Goal: Task Accomplishment & Management: Use online tool/utility

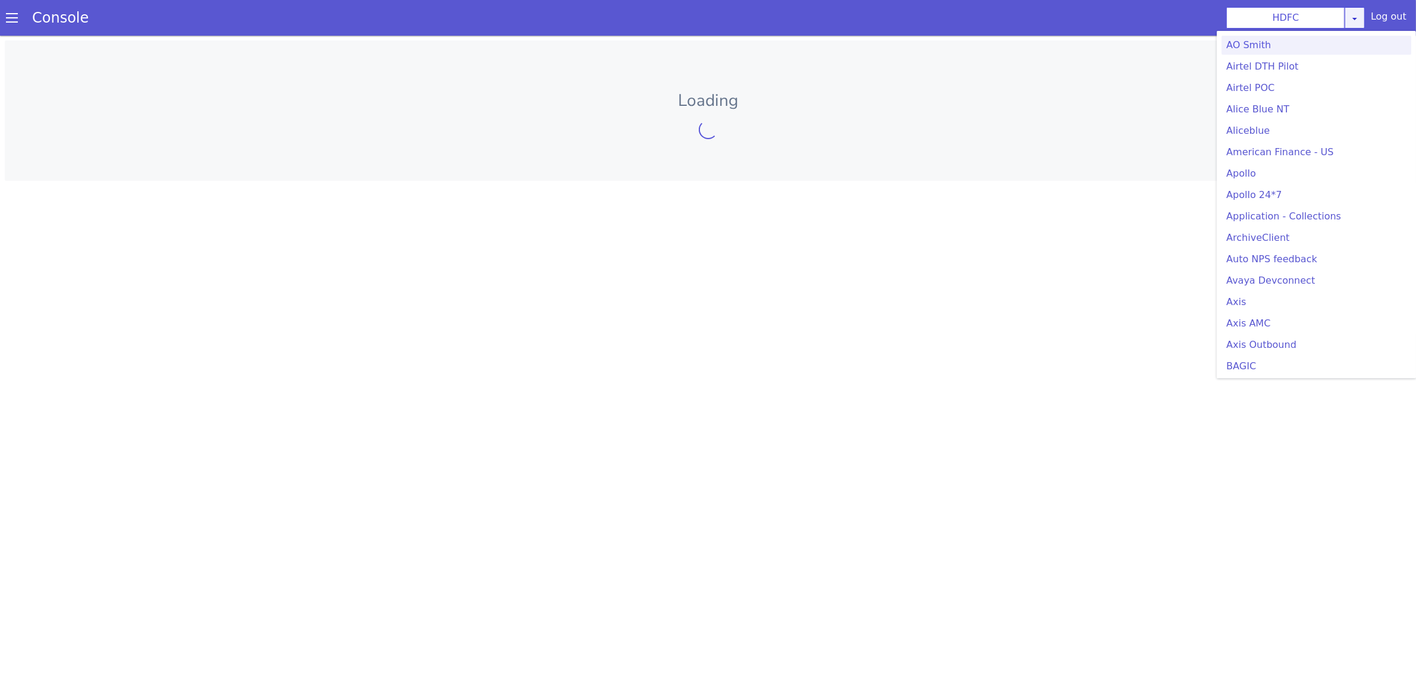
click at [1358, 15] on div "HDFC AO Smith Airtel DTH Pilot Airtel POC Alice Blue NT Aliceblue American Fina…" at bounding box center [1295, 17] width 139 height 21
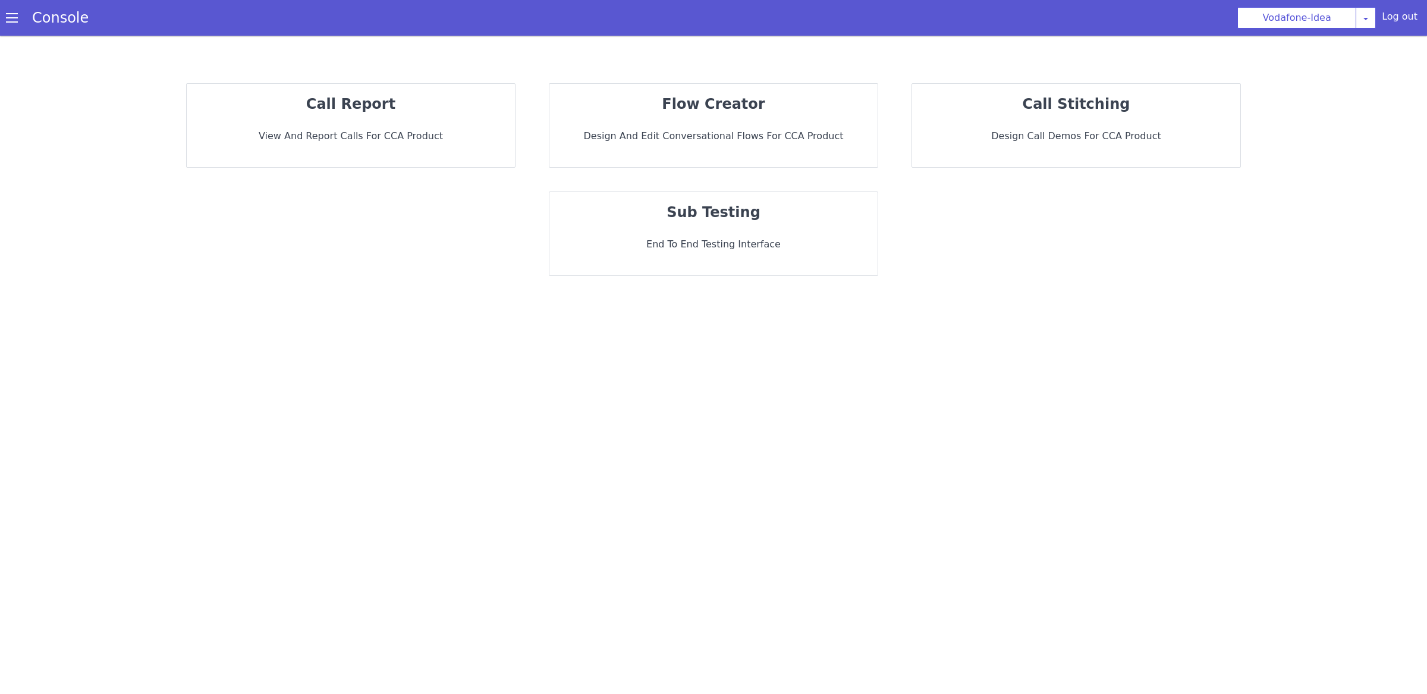
click at [739, 116] on div "flow creator Design and Edit Conversational flows for CCA Product" at bounding box center [713, 125] width 328 height 83
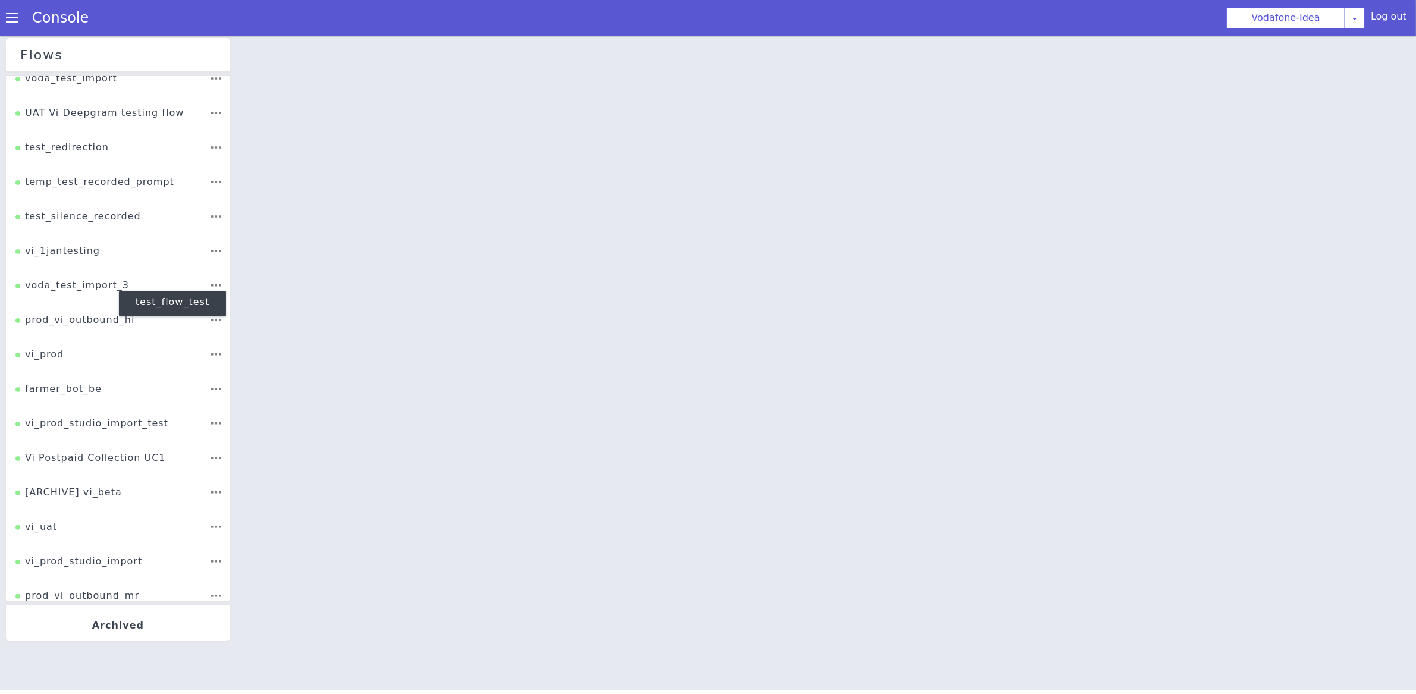
scroll to position [339, 0]
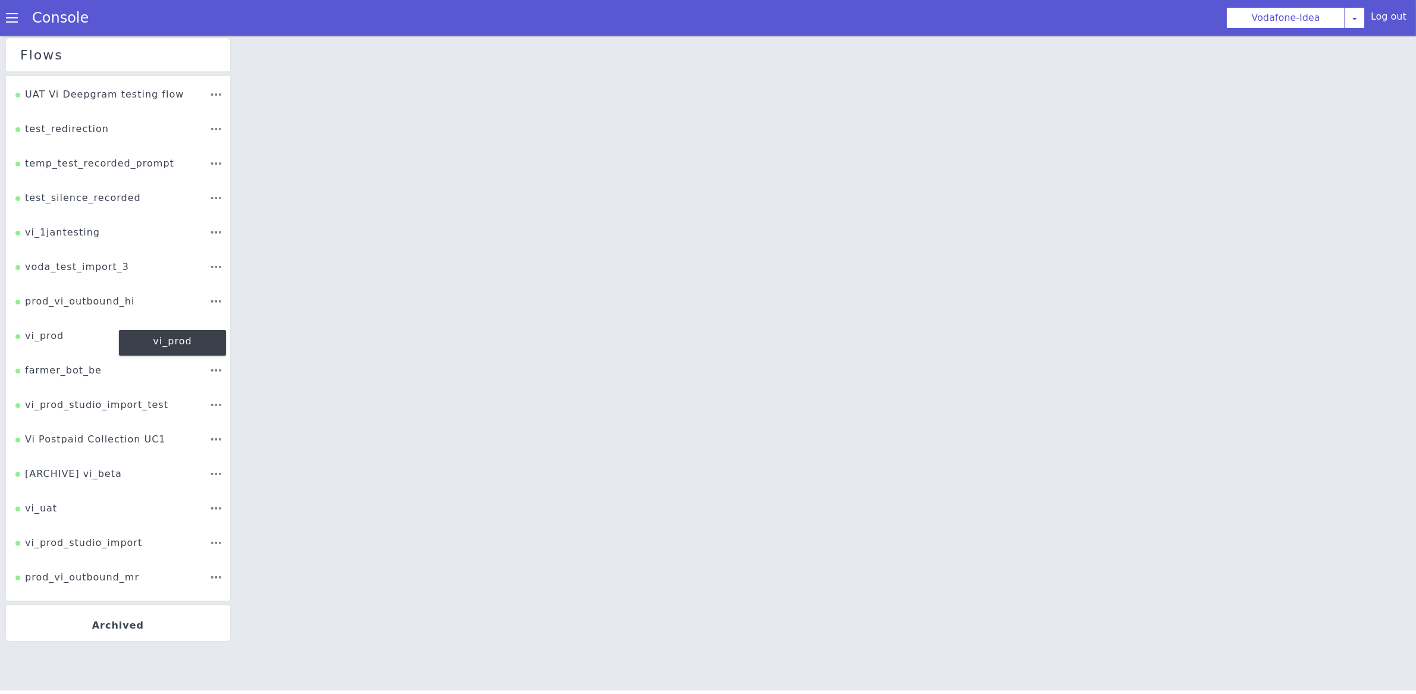
click at [58, 350] on li "vi_prod vi_prod" at bounding box center [118, 340] width 224 height 34
click at [39, 337] on div "vi_prod" at bounding box center [39, 340] width 48 height 23
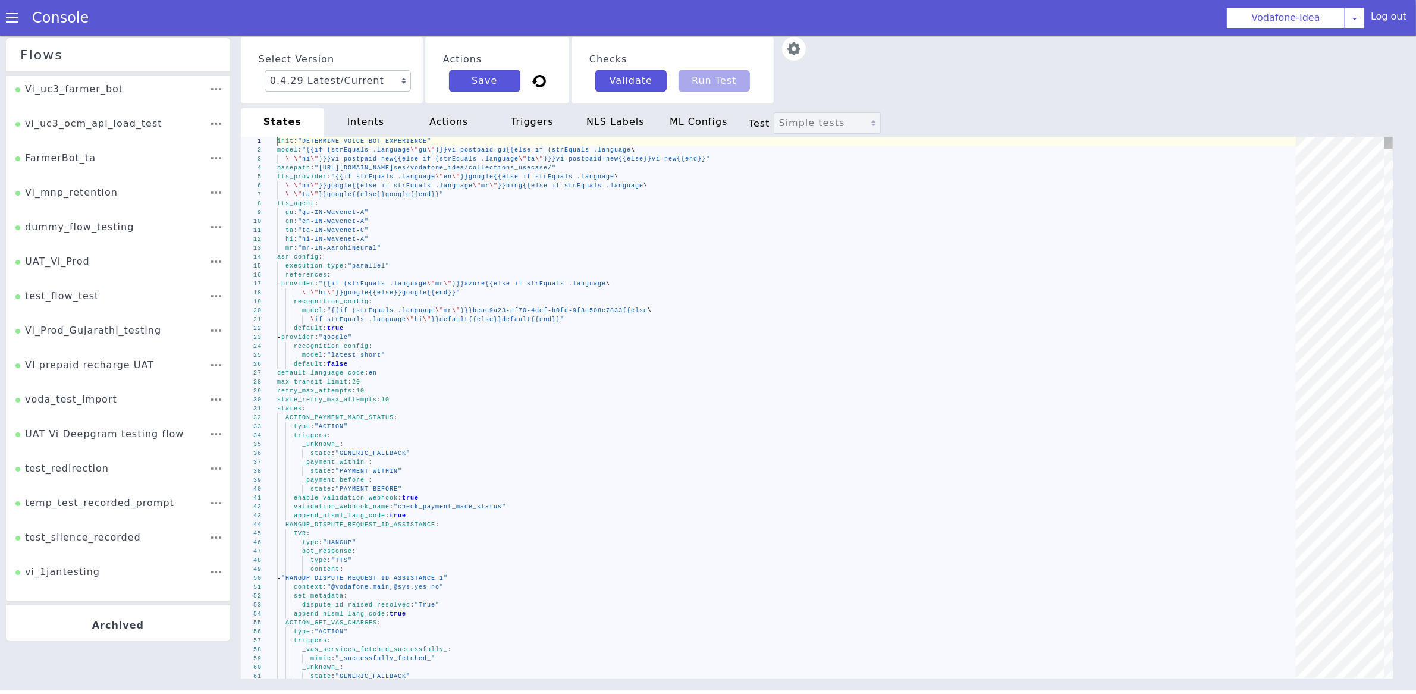
scroll to position [0, 337]
type textarea "init: "DETERMINE_VOICE_BOT_EXPERIENCE" model: "{{if (strEquals .language \"gu\"…"
type textarea "t"
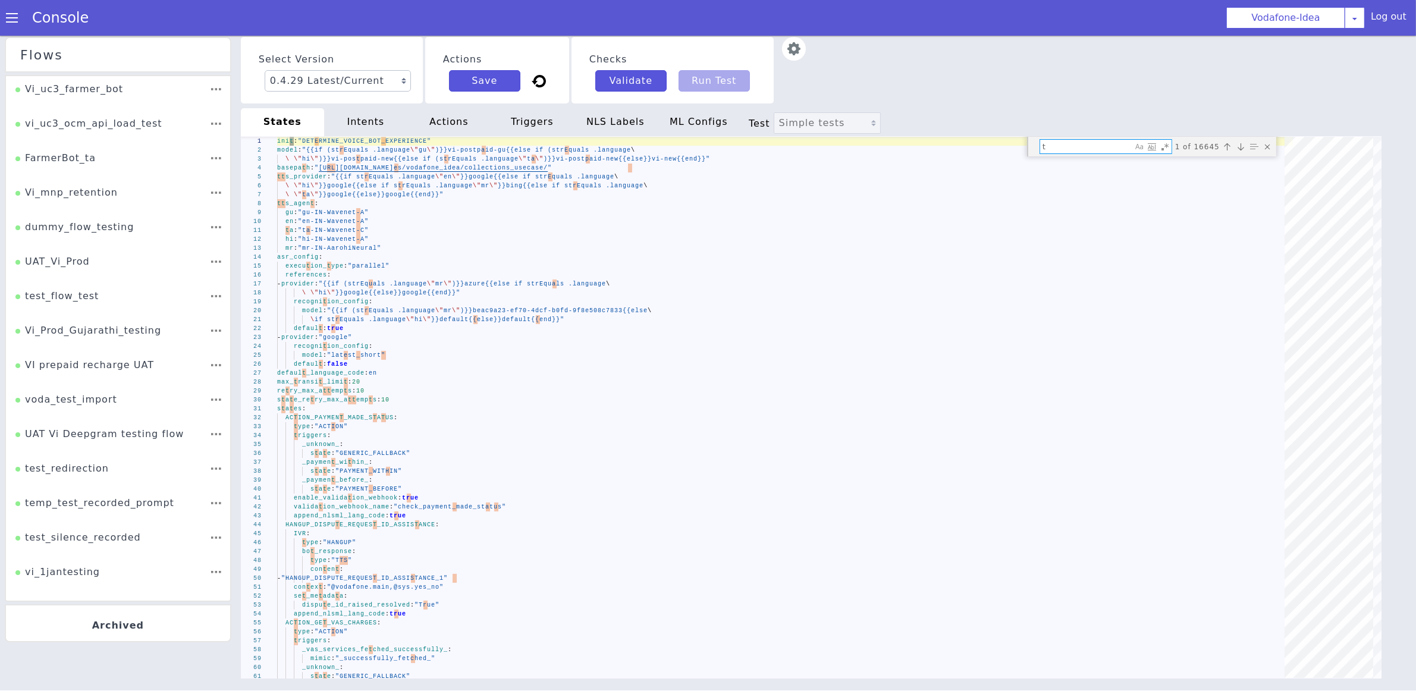
type textarea "init: "DETERMINE_VOICE_BOT_EXPERIENCE" model: "{{if (strEquals .language \"gu\"…"
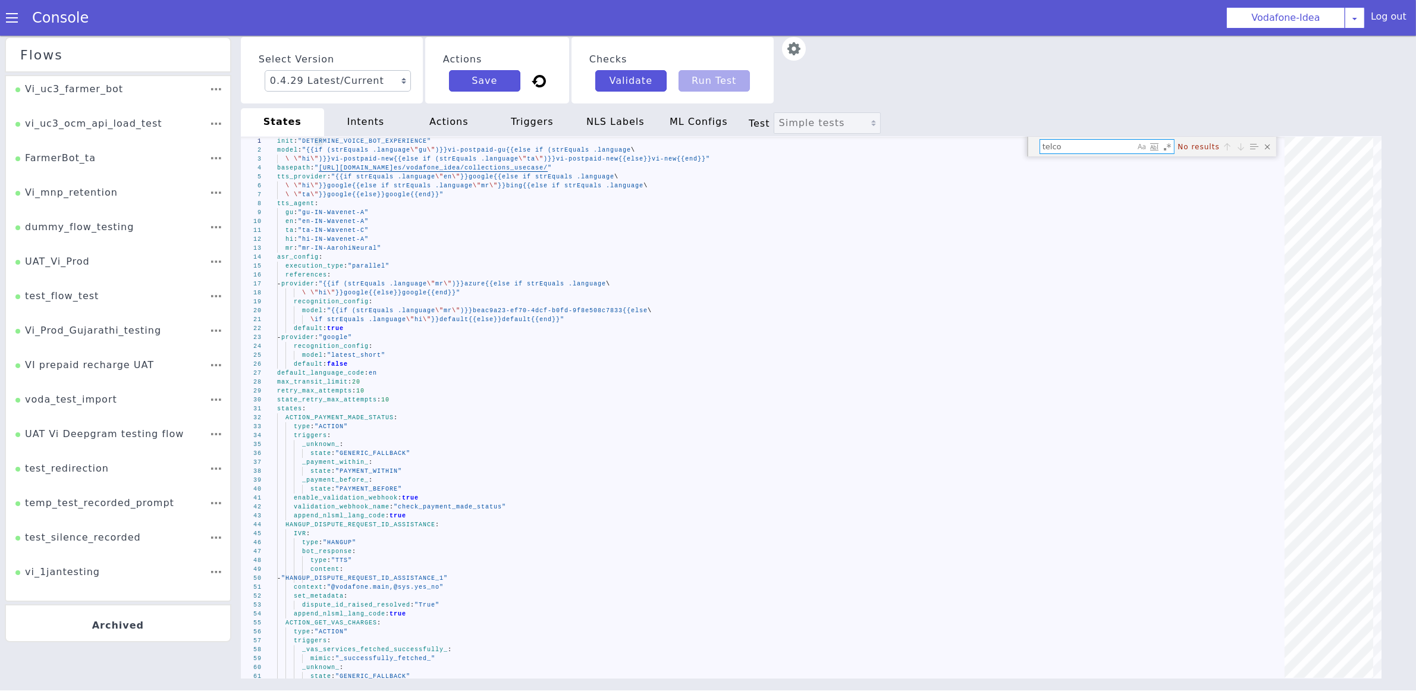
type textarea "telco"
drag, startPoint x: 1084, startPoint y: 147, endPoint x: 940, endPoint y: 147, distance: 144.5
click at [940, 147] on div "1 2 3 4 5 6 7 8 9 10 11 12 13 14 15 16 17 18 19 20 21 22 23 24 25 26 27 28 29 3…" at bounding box center [811, 408] width 1140 height 542
paste textarea "ATTEMPT_TO_RETAIN_CUSTOMER_CONDITION_1153048_1_2175607"
type textarea "- "ATTEMPT_TO_RETAIN_CUSTOMER_CONDITION_1153048_5" - when: "{{strEquals .plan_n…"
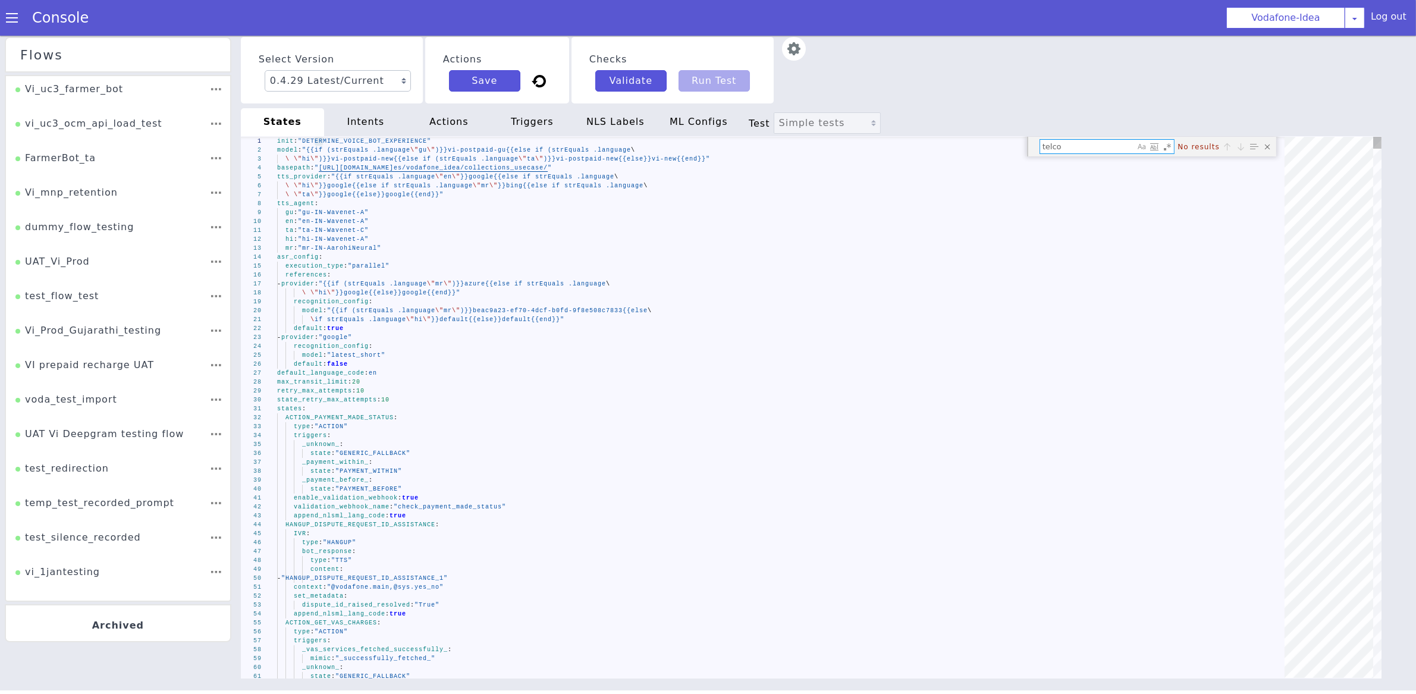
type textarea "ATTEMPT_TO_RETAIN_CUSTOMER_CONDITION_1153048_1_2175607"
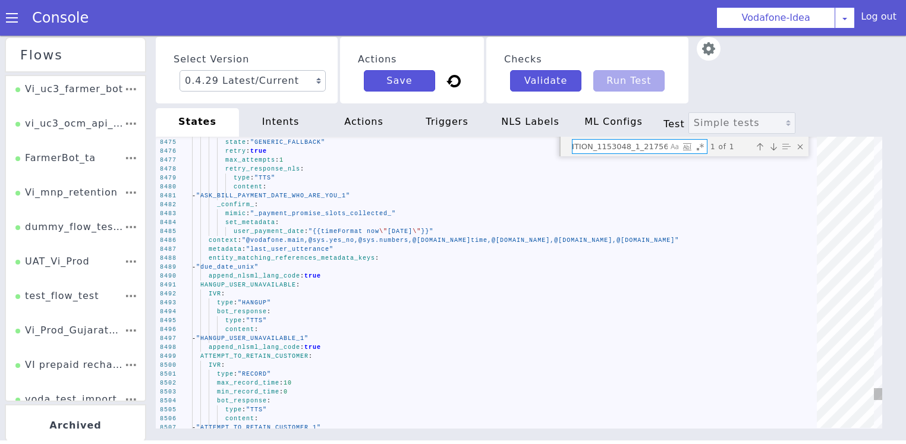
scroll to position [0, 158]
type textarea "then: - "ATTEMPT_TO_RETAIN_CUSTOMER_CONDITION_1153048_1_2175607" - when: "{{str…"
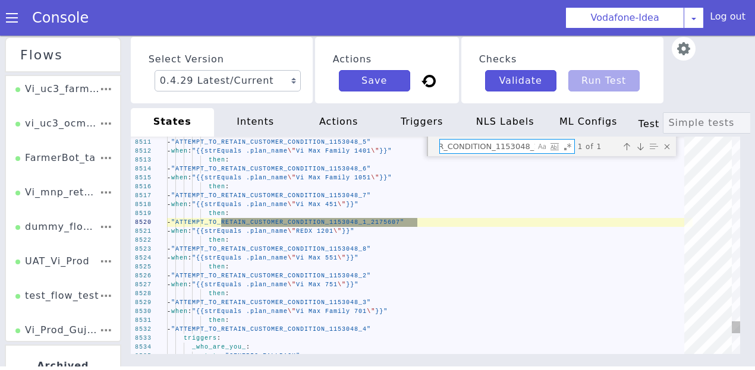
type textarea "ATTEMPT_TO_RETAIN_CUSTOMER_CONDITION_1153048_1"
type textarea "- when: "{{strEquals .plan_name \"Vi Max Family 1201\"}}" then: - "ATTEMPT_TO_R…"
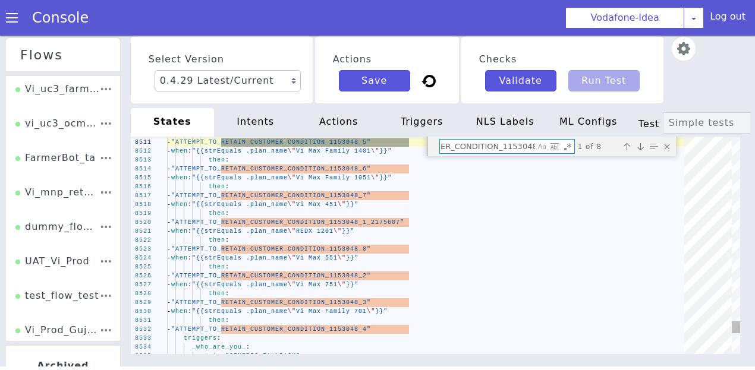
scroll to position [0, 271]
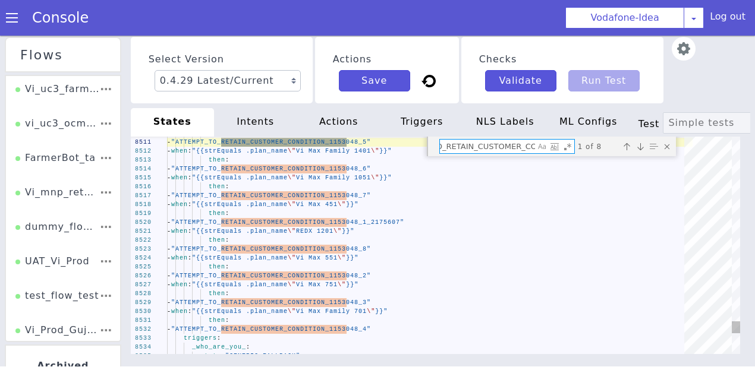
type textarea "ATTEMPT_TO_RETAIN_CUSTOMER_C"
type textarea "ATTEMPT_TO_RETAIN_CUSTOMER: IVR: type: "RECORD" max_record_time: 10 min_record_…"
type textarea "ATTEMPT_TO_RETAIN_CUSTOMER_"
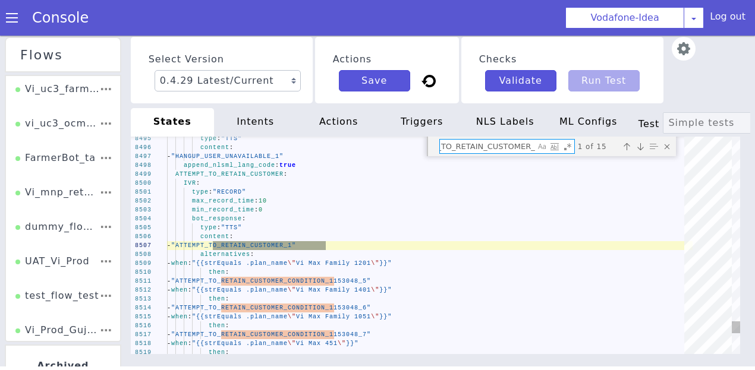
scroll to position [0, 166]
type textarea "content: - "HANGUP_USER_AGITATED_1" append_nlsml_lang_code: true ACTION_PROBABL…"
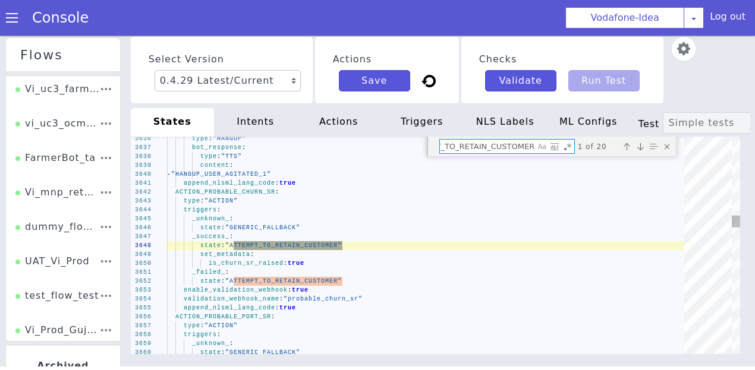
scroll to position [0, 34]
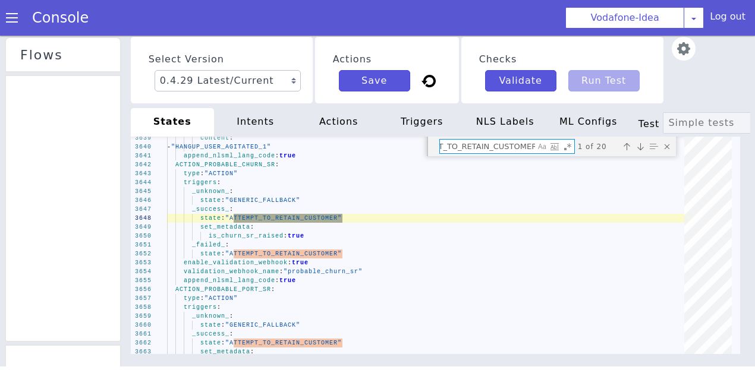
type textarea "ATTEMPT_TO_RETAIN_CUSTOMER"
